Goal: Task Accomplishment & Management: Use online tool/utility

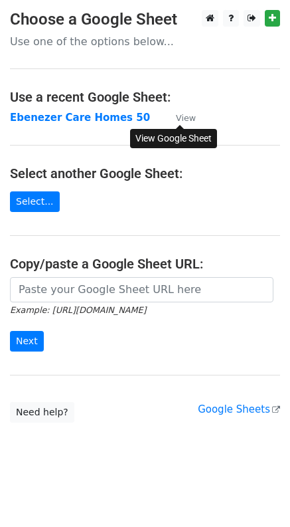
click at [187, 116] on small "View" at bounding box center [186, 118] width 20 height 10
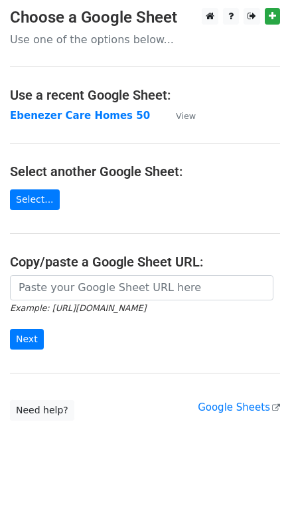
scroll to position [10, 0]
click at [273, 407] on icon at bounding box center [276, 408] width 8 height 8
click at [100, 87] on h4 "Use a recent Google Sheet:" at bounding box center [145, 95] width 270 height 16
click at [96, 110] on strong "Ebenezer Care Homes 50" at bounding box center [80, 116] width 140 height 12
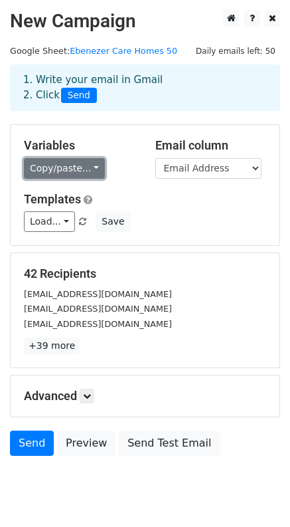
click at [89, 179] on link "Copy/paste..." at bounding box center [64, 168] width 81 height 21
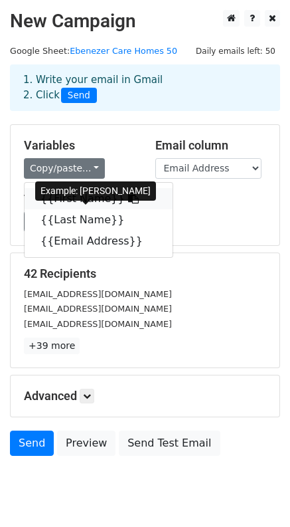
click at [84, 209] on link "{{First Name}}" at bounding box center [99, 198] width 148 height 21
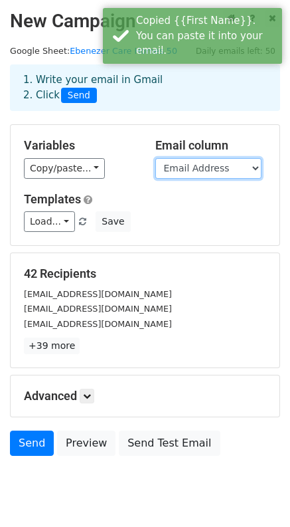
click at [195, 179] on select "First Name Last Name Email Address" at bounding box center [208, 168] width 106 height 21
select select "First Name"
click at [155, 177] on select "First Name Last Name Email Address" at bounding box center [208, 168] width 106 height 21
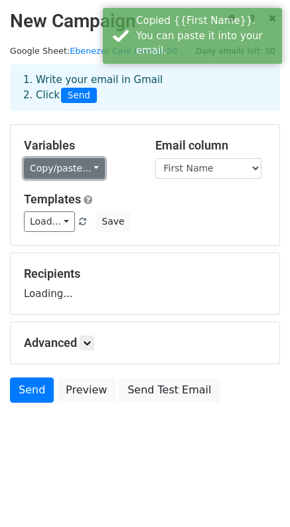
click at [94, 179] on link "Copy/paste..." at bounding box center [64, 168] width 81 height 21
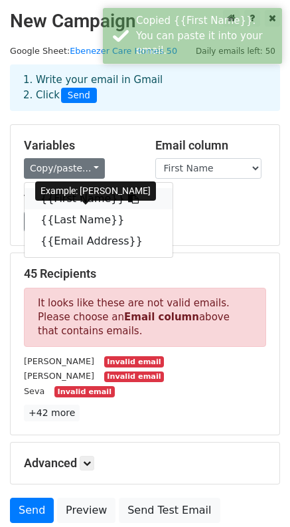
click at [86, 208] on link "{{First Name}}" at bounding box center [99, 198] width 148 height 21
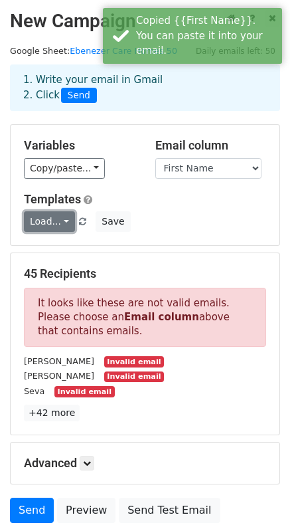
click at [66, 232] on link "Load..." at bounding box center [49, 221] width 51 height 21
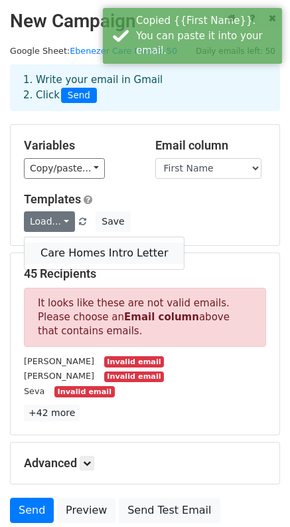
click at [64, 264] on link "Care Homes Intro Letter" at bounding box center [104, 252] width 159 height 21
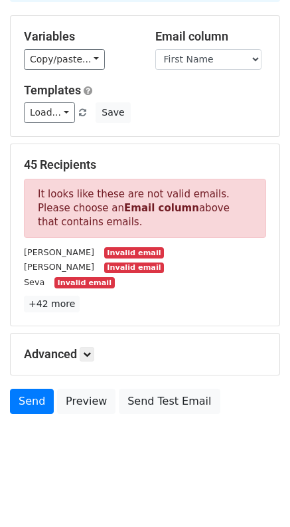
scroll to position [137, 0]
click at [90, 347] on link at bounding box center [87, 354] width 15 height 15
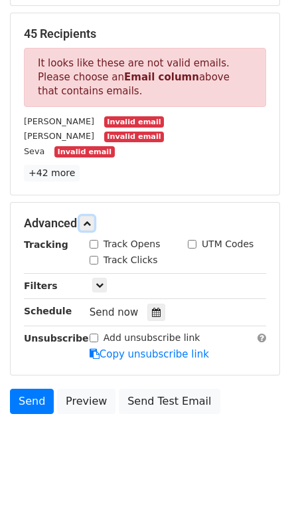
scroll to position [275, 0]
click at [107, 282] on link at bounding box center [99, 285] width 15 height 15
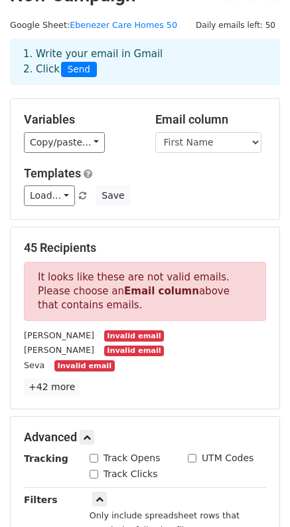
scroll to position [358, 0]
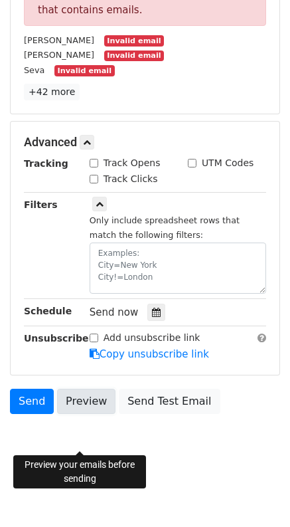
click at [87, 398] on link "Preview" at bounding box center [86, 401] width 58 height 25
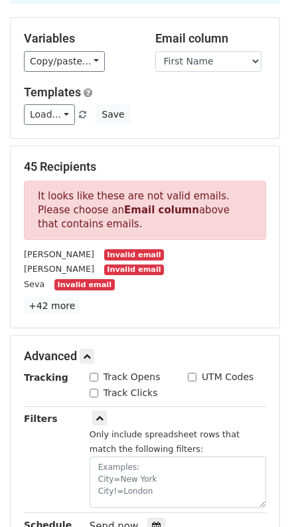
scroll to position [0, 0]
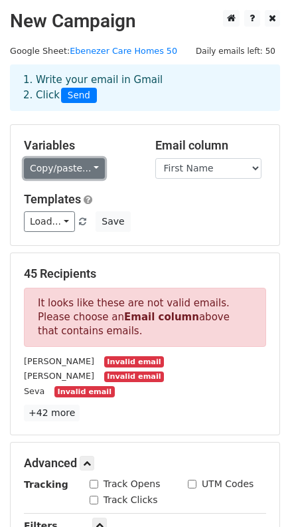
click at [90, 179] on link "Copy/paste..." at bounding box center [64, 168] width 81 height 21
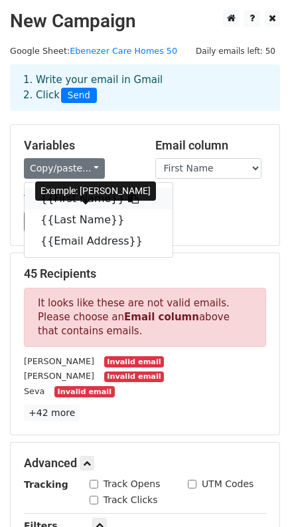
click at [128, 203] on icon at bounding box center [133, 198] width 11 height 11
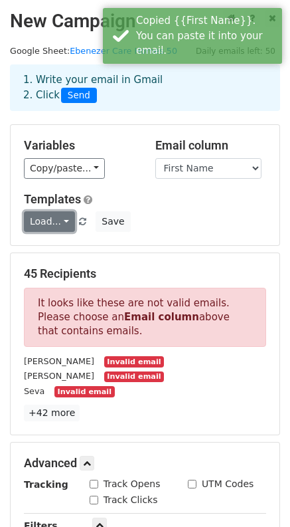
click at [63, 232] on link "Load..." at bounding box center [49, 221] width 51 height 21
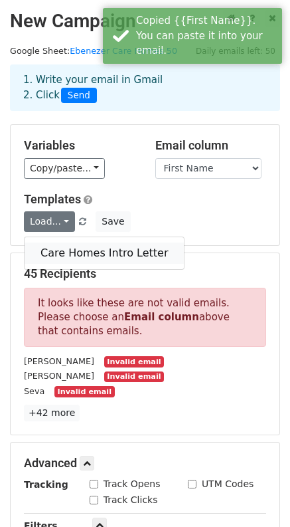
click at [76, 264] on link "Care Homes Intro Letter" at bounding box center [104, 252] width 159 height 21
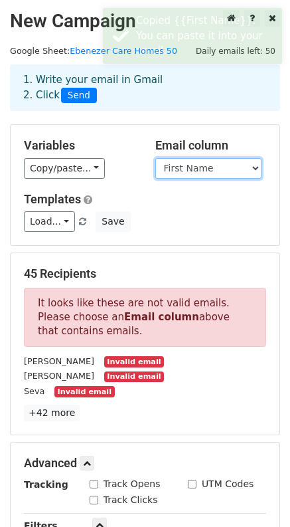
click at [242, 179] on select "First Name Last Name Email Address" at bounding box center [208, 168] width 106 height 21
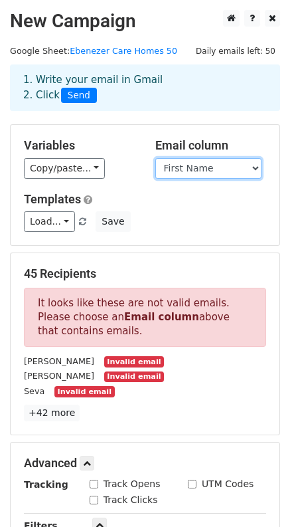
click at [155, 177] on select "First Name Last Name Email Address" at bounding box center [208, 168] width 106 height 21
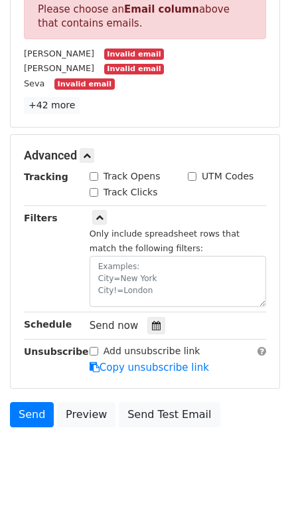
scroll to position [332, 0]
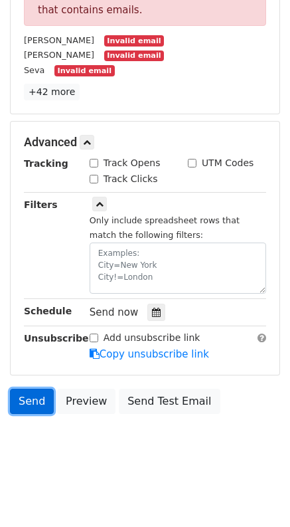
click at [39, 414] on link "Send" at bounding box center [32, 401] width 44 height 25
